Goal: Information Seeking & Learning: Learn about a topic

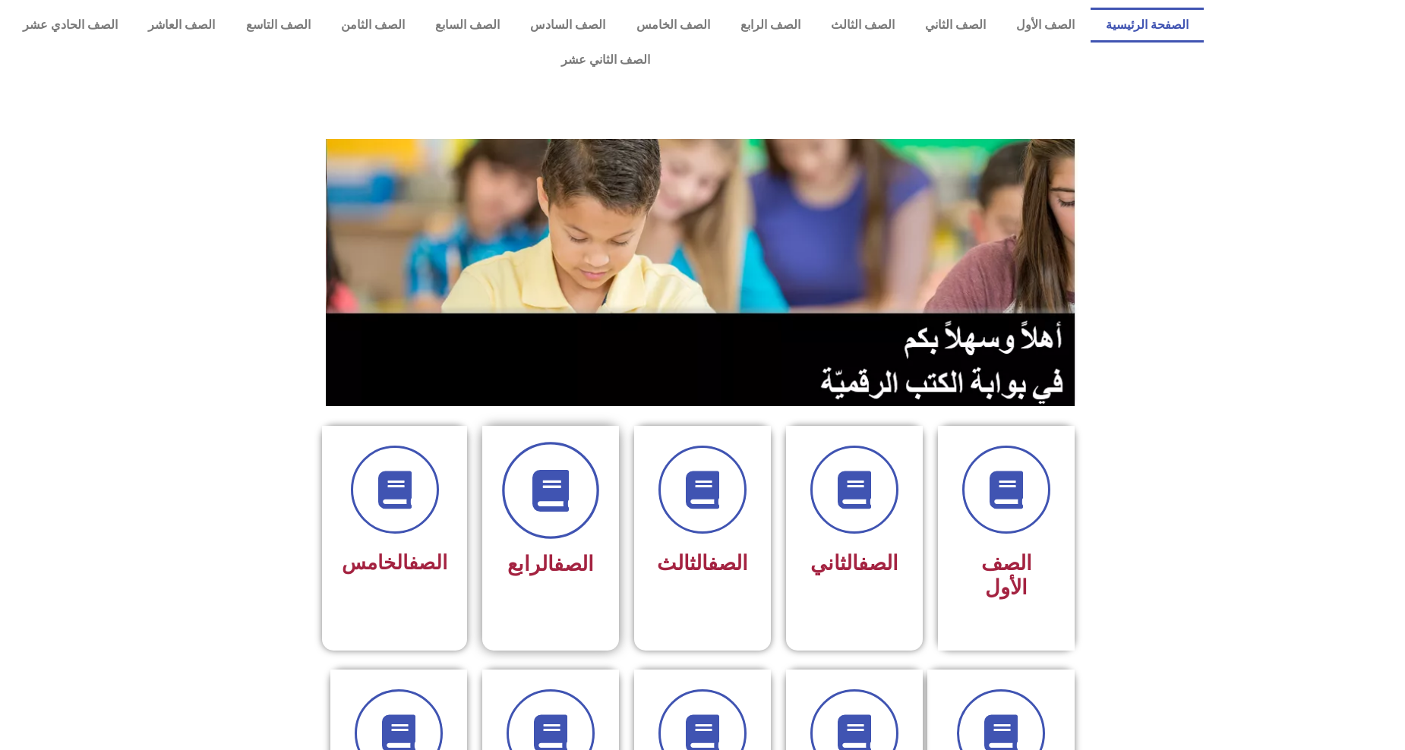
click at [555, 470] on icon at bounding box center [551, 491] width 42 height 42
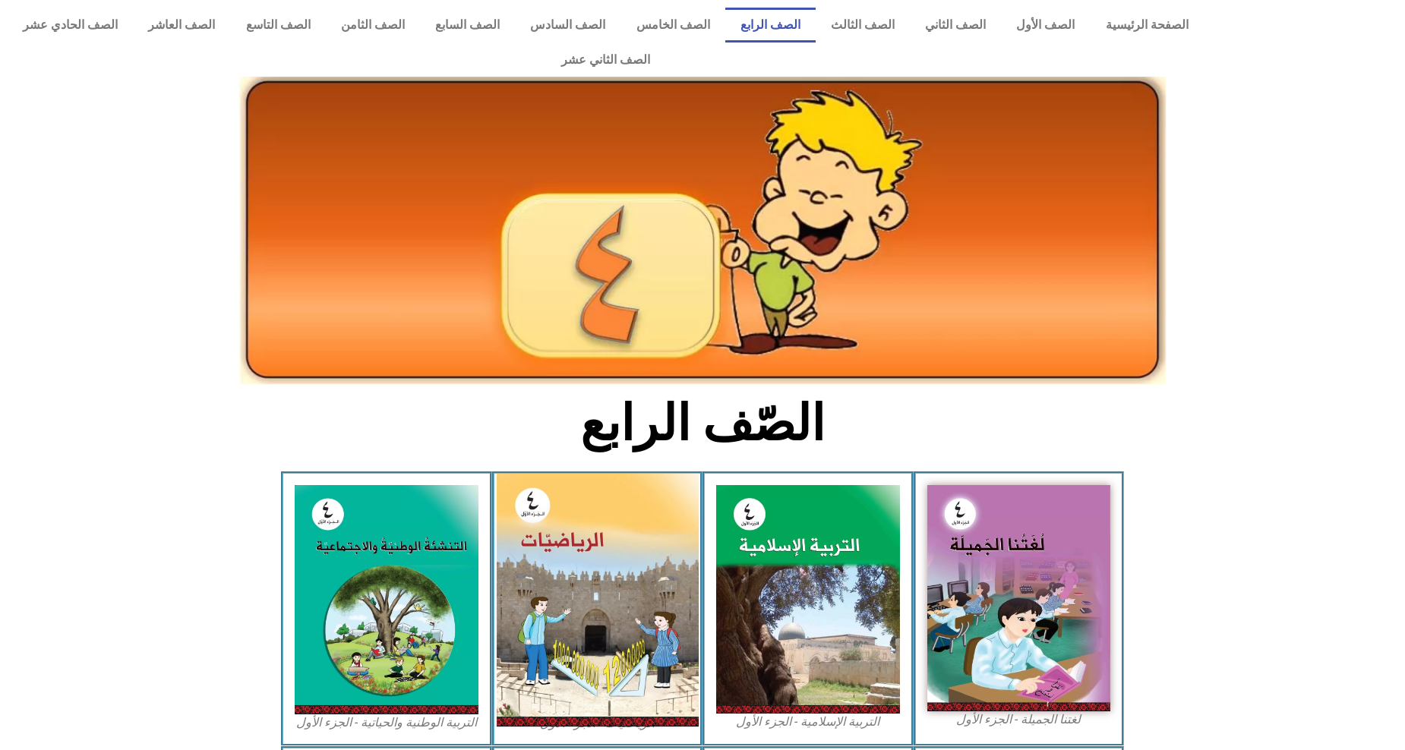
click at [562, 556] on img at bounding box center [597, 600] width 202 height 253
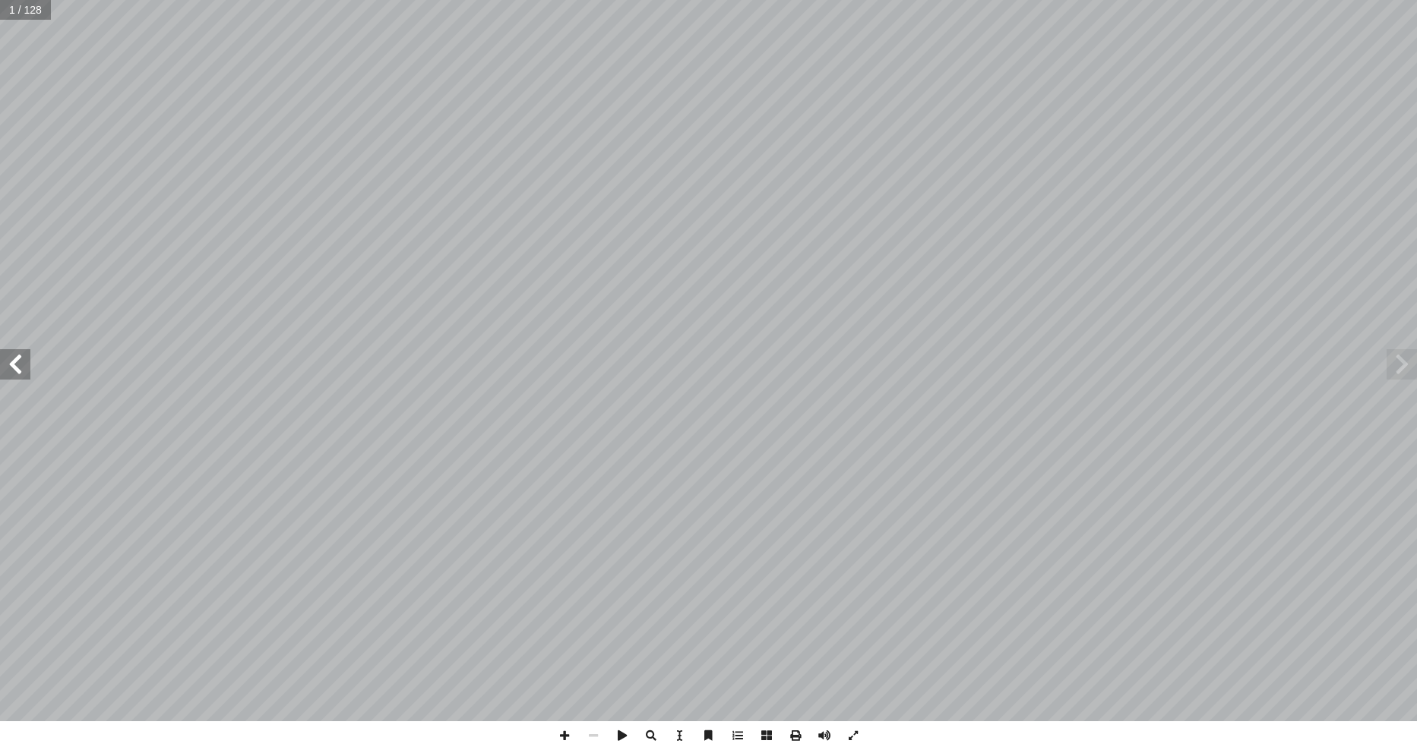
click at [33, 5] on input "text" at bounding box center [25, 10] width 51 height 20
type input "**"
click at [16, 10] on input "text" at bounding box center [36, 10] width 72 height 20
type input "**"
click at [561, 743] on span at bounding box center [564, 736] width 29 height 29
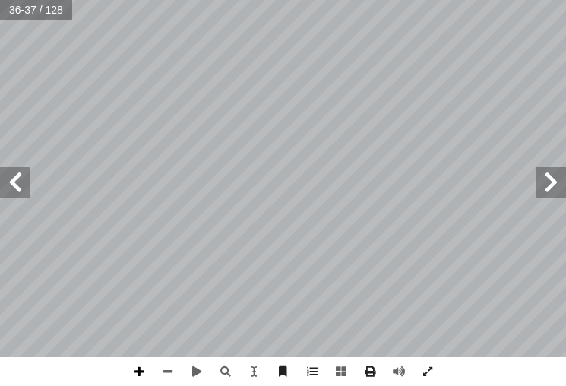
click at [139, 366] on span at bounding box center [139, 371] width 29 height 29
click at [169, 371] on span at bounding box center [167, 371] width 29 height 29
click at [139, 374] on span at bounding box center [139, 371] width 29 height 29
click at [141, 373] on span at bounding box center [139, 371] width 29 height 29
click at [4, 190] on span at bounding box center [15, 182] width 30 height 30
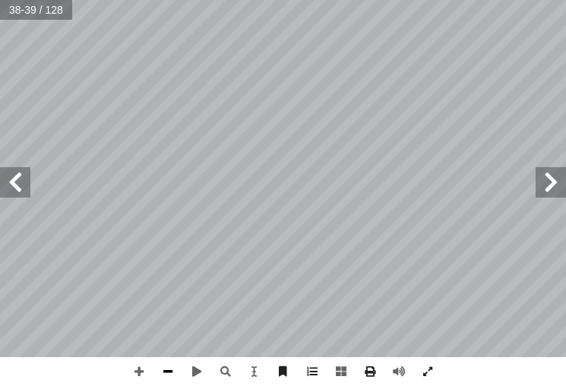
click at [168, 380] on span at bounding box center [167, 371] width 29 height 29
click at [141, 371] on span at bounding box center [139, 371] width 29 height 29
